Goal: Task Accomplishment & Management: Manage account settings

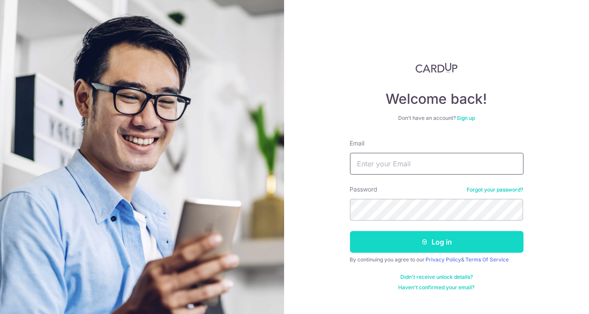
type input "[EMAIL_ADDRESS][DOMAIN_NAME]"
click at [405, 248] on button "Log in" at bounding box center [436, 242] width 173 height 22
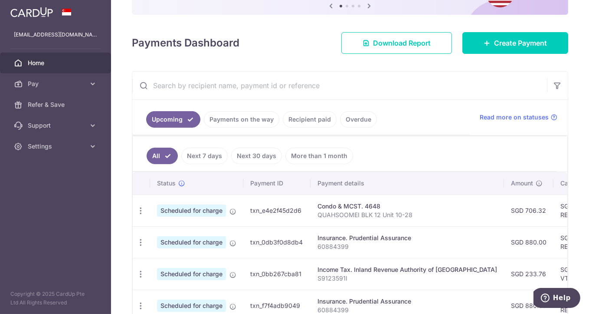
scroll to position [193, 0]
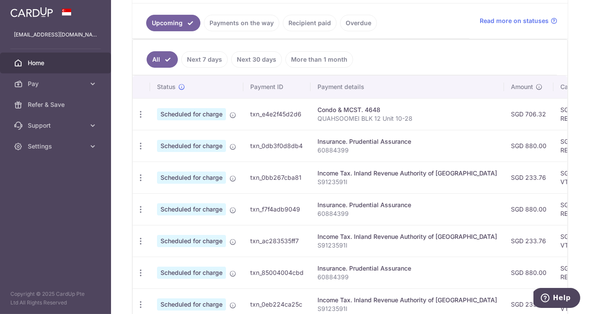
click at [248, 22] on link "Payments on the way" at bounding box center [241, 23] width 75 height 16
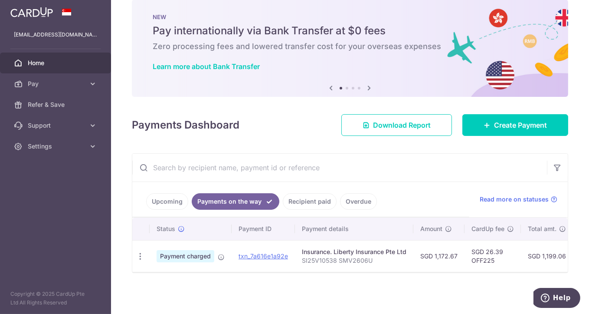
scroll to position [19, 0]
